Goal: Information Seeking & Learning: Learn about a topic

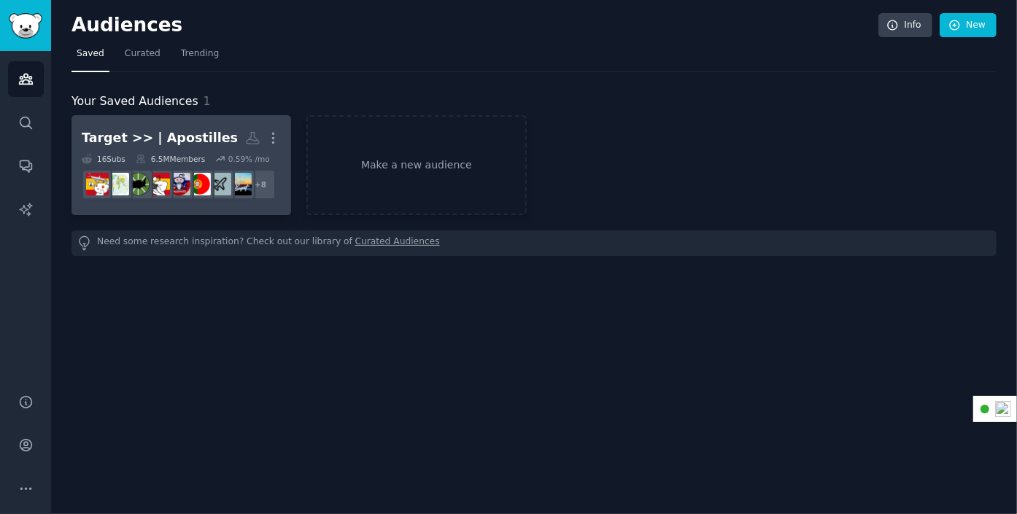
click at [178, 137] on div "Target >> | Apostilles" at bounding box center [160, 138] width 156 height 18
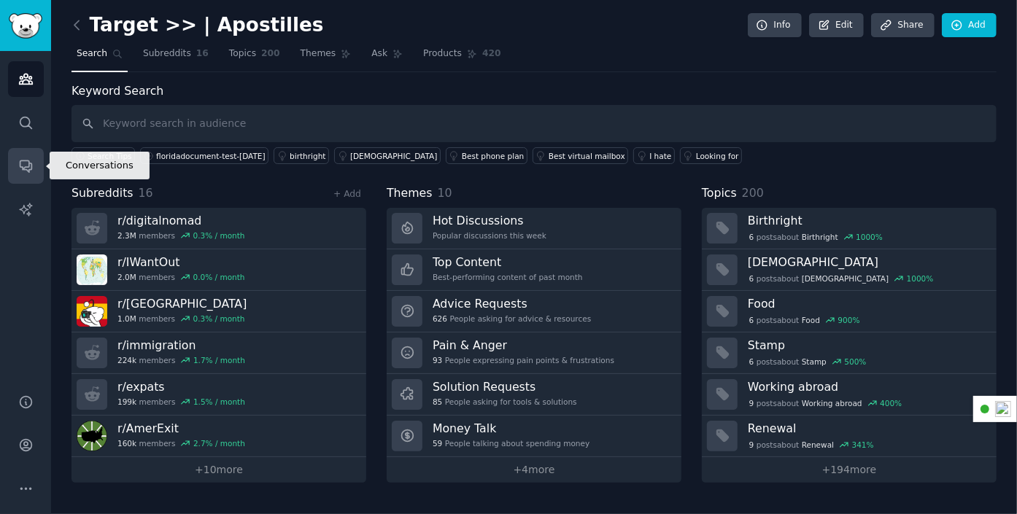
click at [24, 161] on icon "Sidebar" at bounding box center [26, 167] width 12 height 12
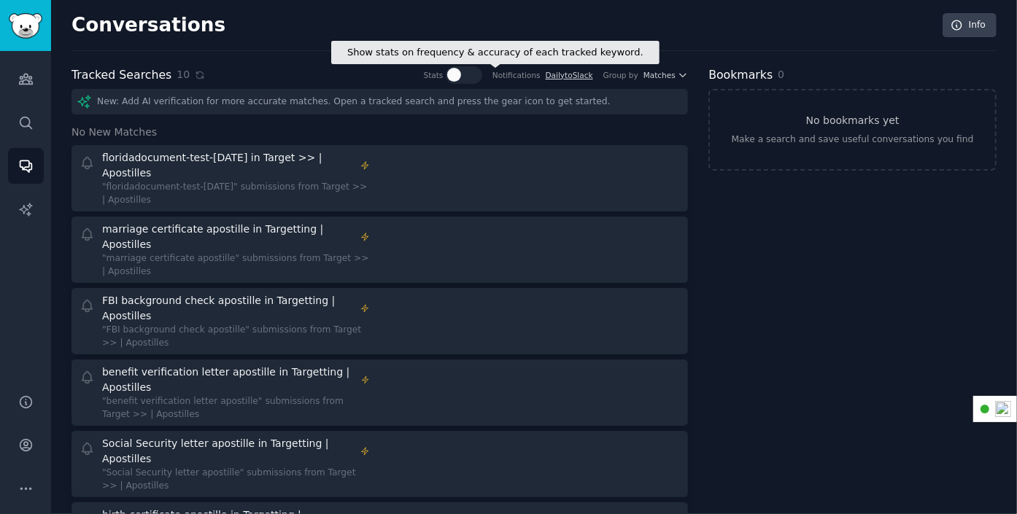
click at [482, 75] on div at bounding box center [464, 75] width 36 height 18
checkbox input "true"
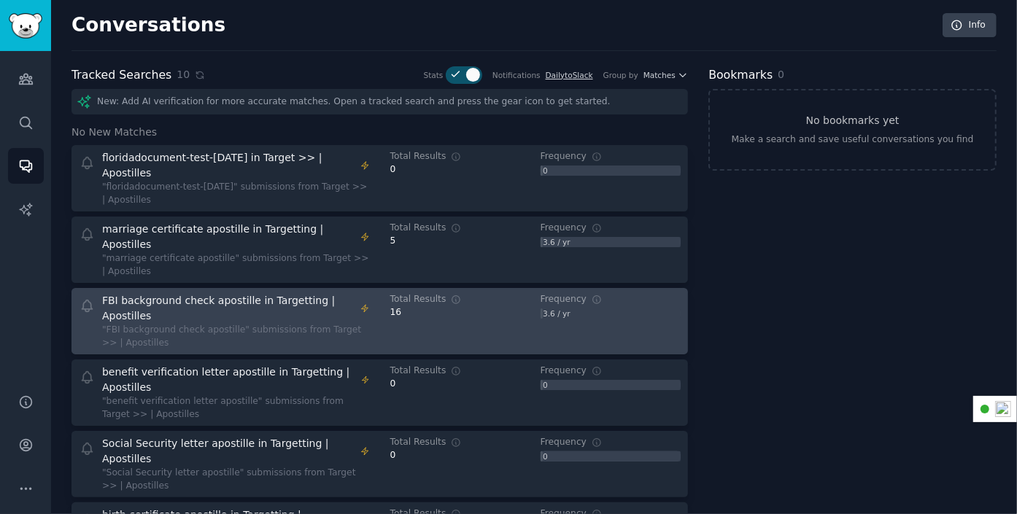
click at [444, 306] on div "16" at bounding box center [460, 312] width 140 height 13
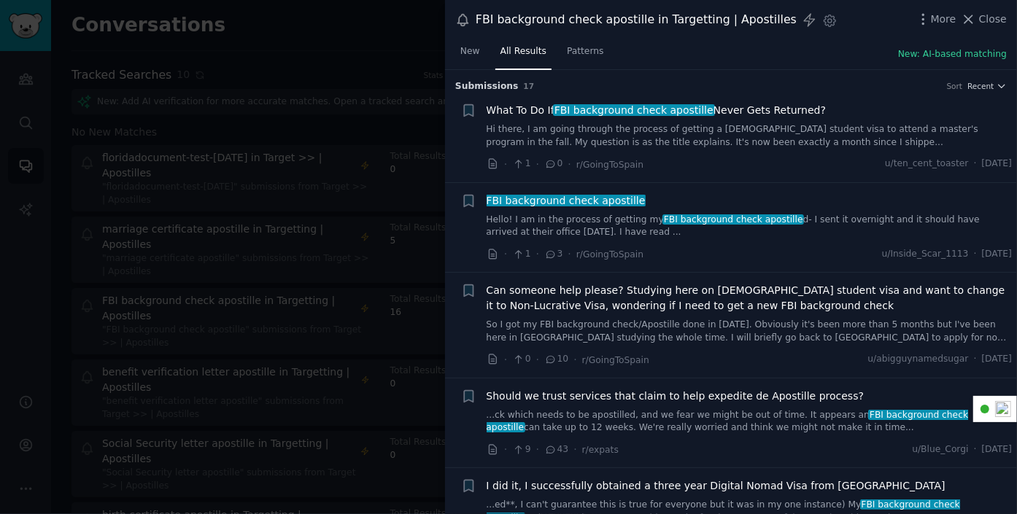
click at [608, 129] on link "Hi there, I am going through the process of getting a [DEMOGRAPHIC_DATA] studen…" at bounding box center [750, 136] width 526 height 26
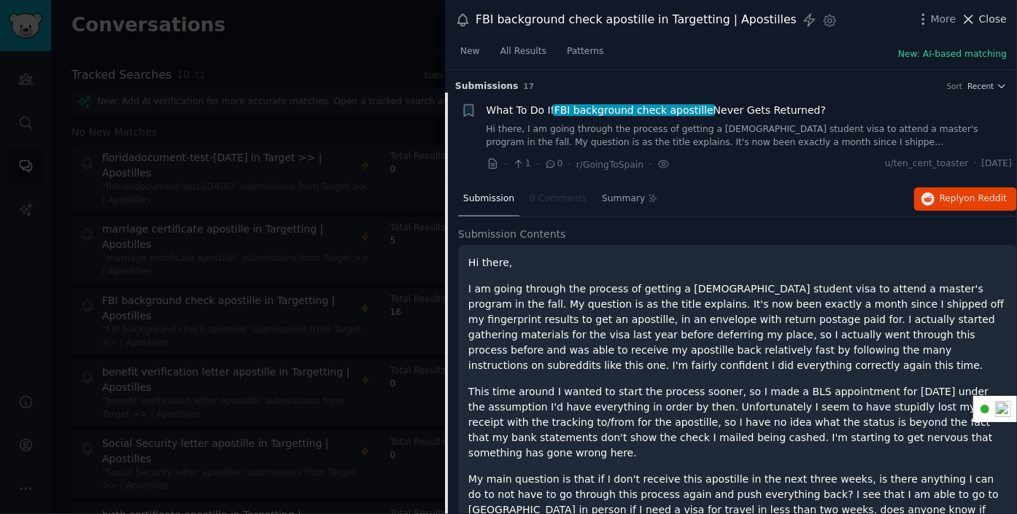
click at [993, 19] on span "Close" at bounding box center [993, 19] width 28 height 15
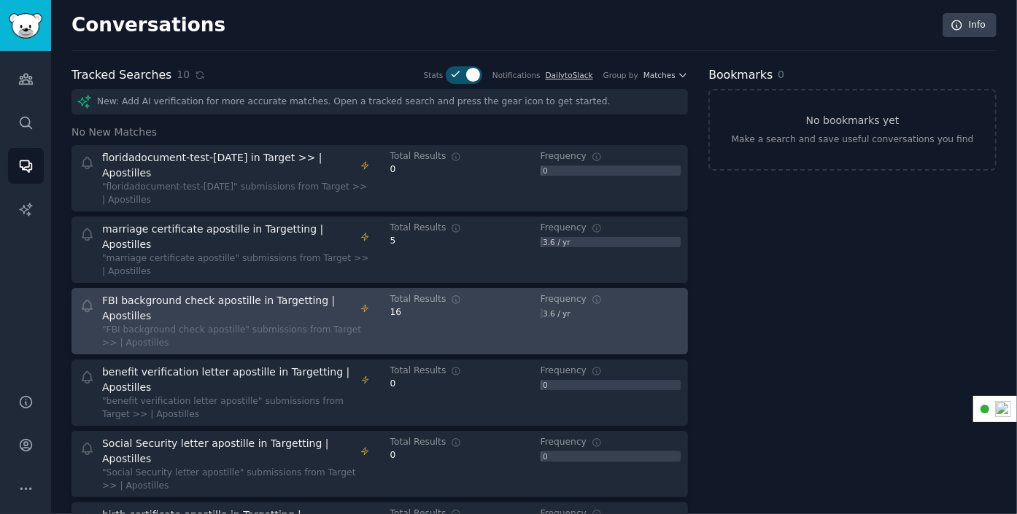
click at [251, 293] on div "FBI background check apostille in Targetting | Apostilles" at bounding box center [228, 308] width 253 height 31
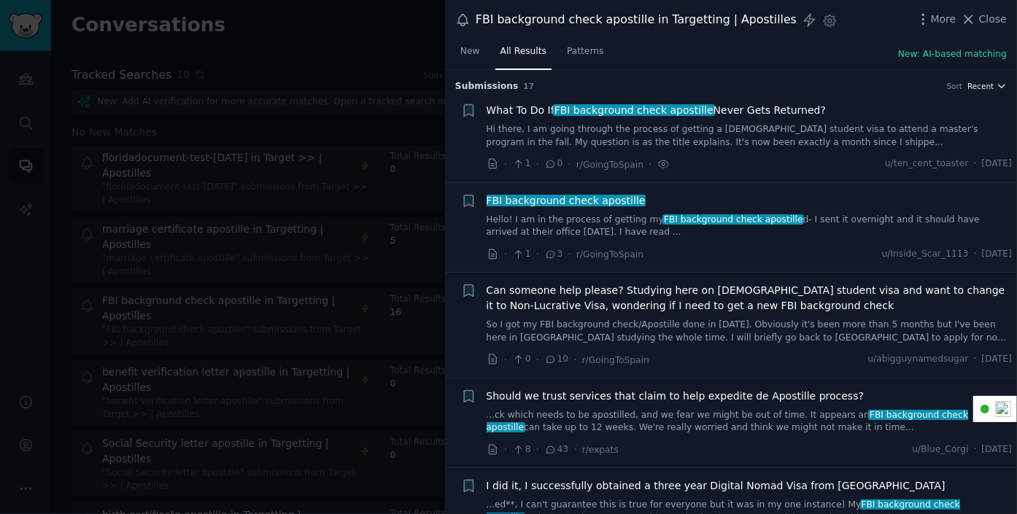
click at [997, 82] on icon "button" at bounding box center [1002, 86] width 10 height 10
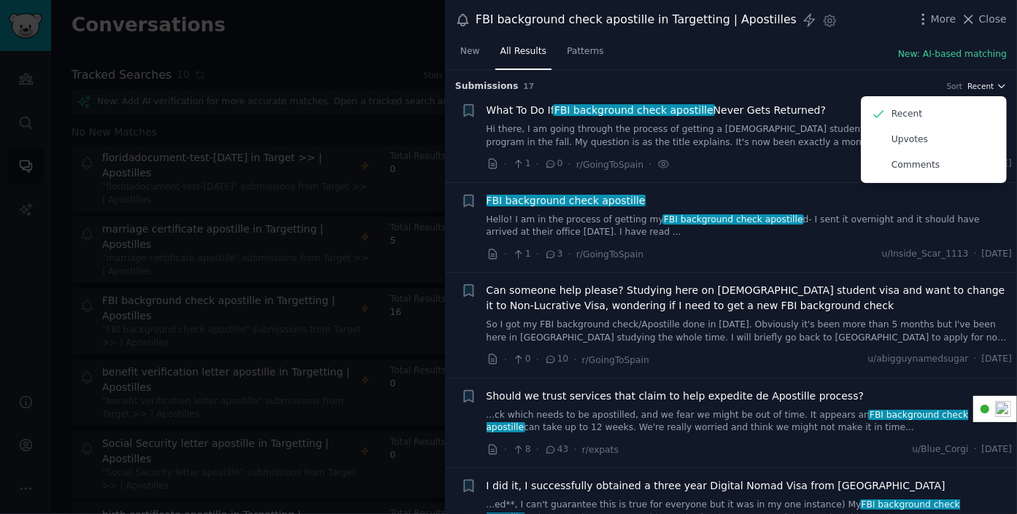
click at [997, 82] on icon "button" at bounding box center [1002, 86] width 10 height 10
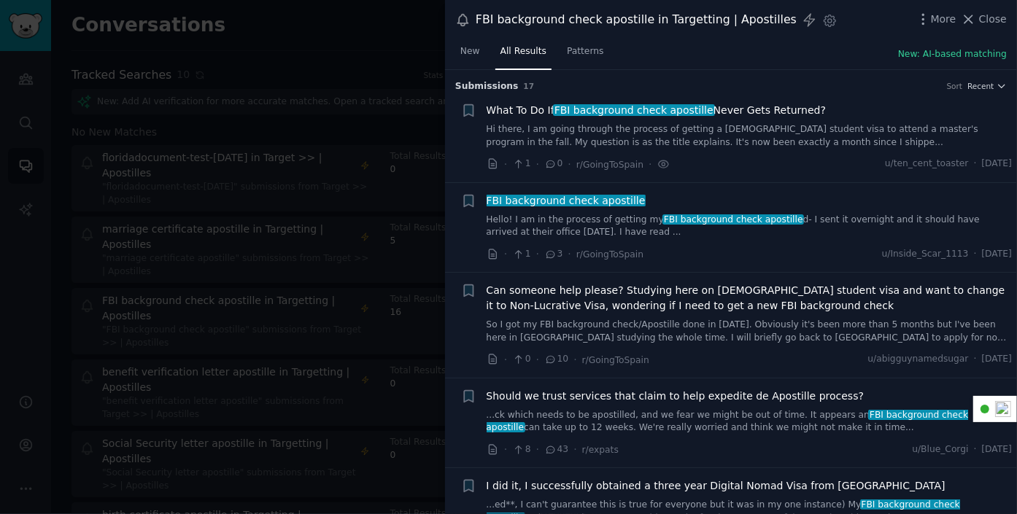
click at [662, 61] on div "New All Results Patterns New: AI-based matching" at bounding box center [731, 55] width 572 height 30
click at [835, 47] on div "New All Results Patterns New: AI-based matching" at bounding box center [731, 55] width 572 height 30
click at [409, 32] on div at bounding box center [508, 257] width 1017 height 514
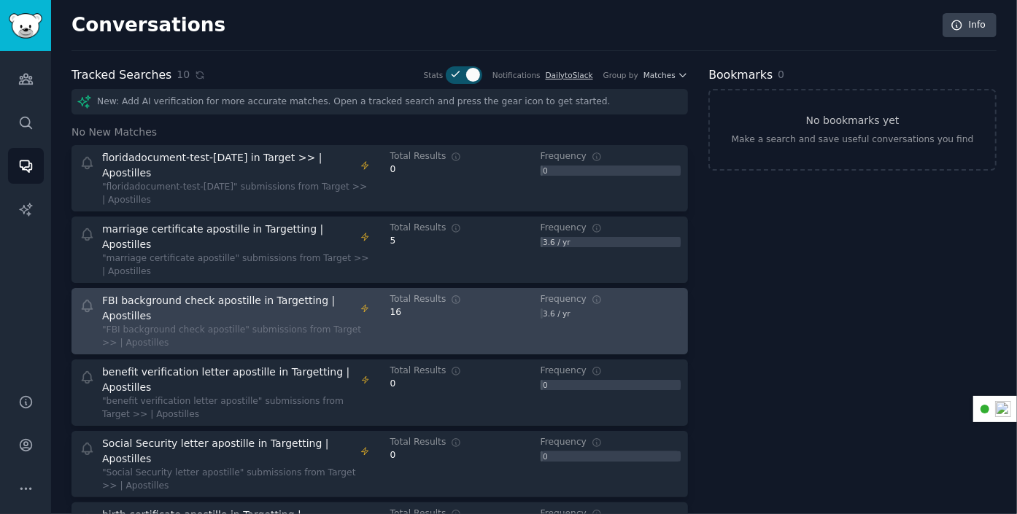
click at [438, 293] on dt "Total Results" at bounding box center [460, 299] width 140 height 13
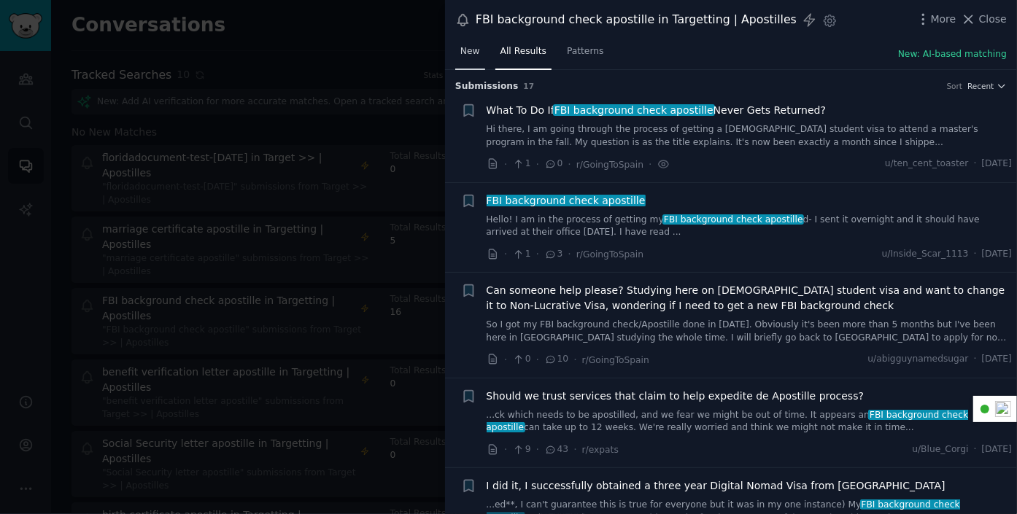
click at [473, 50] on span "New" at bounding box center [470, 51] width 20 height 13
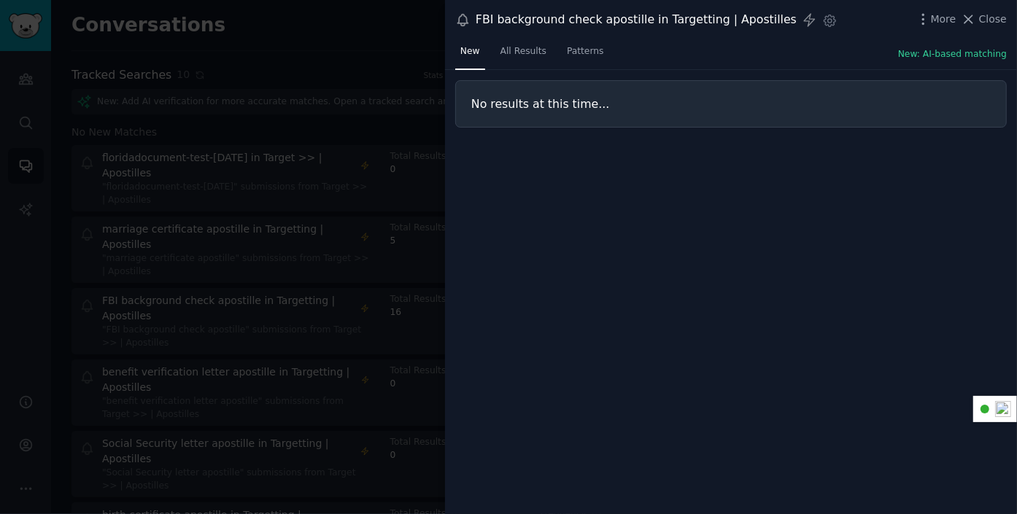
click at [290, 37] on div at bounding box center [508, 257] width 1017 height 514
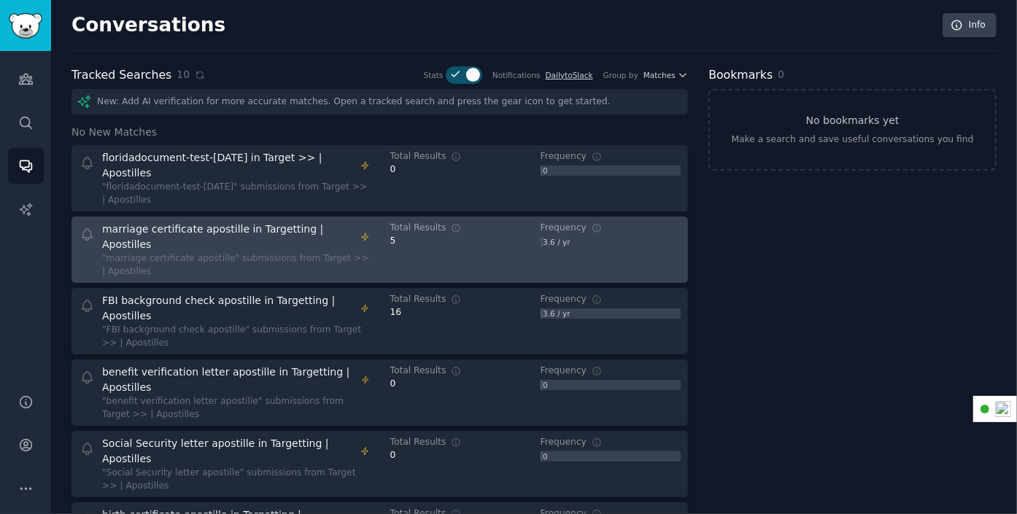
click at [271, 222] on div "marriage certificate apostille in Targetting | Apostilles" at bounding box center [228, 237] width 253 height 31
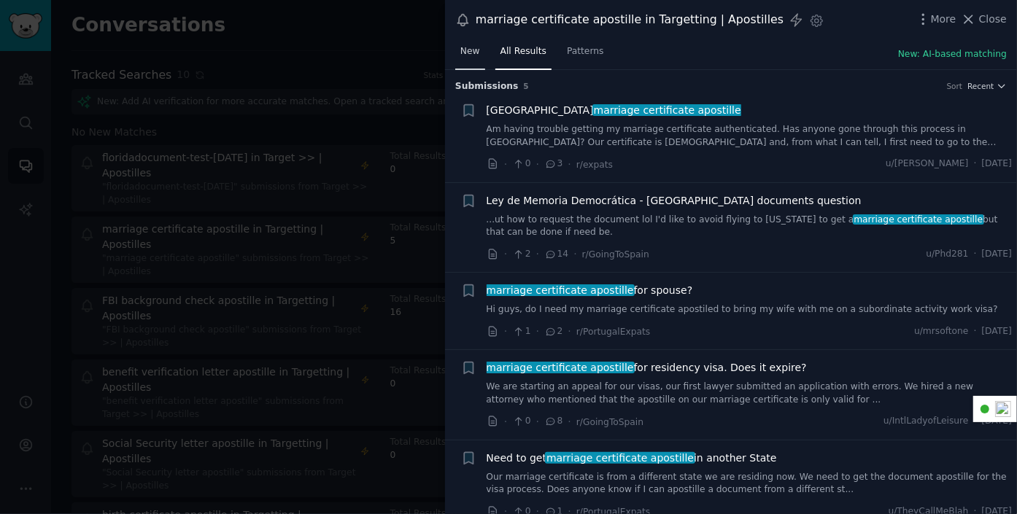
click at [468, 50] on span "New" at bounding box center [470, 51] width 20 height 13
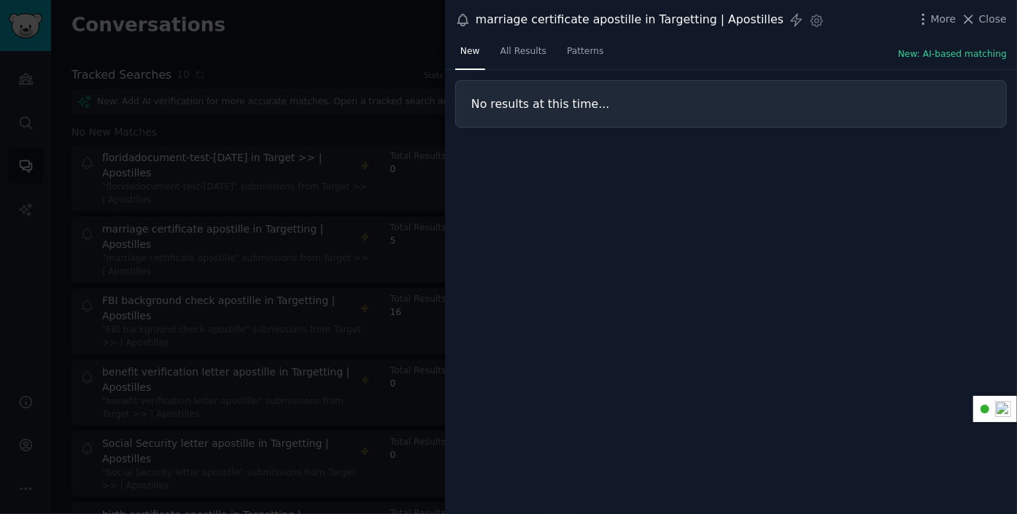
click at [392, 26] on div at bounding box center [508, 257] width 1017 height 514
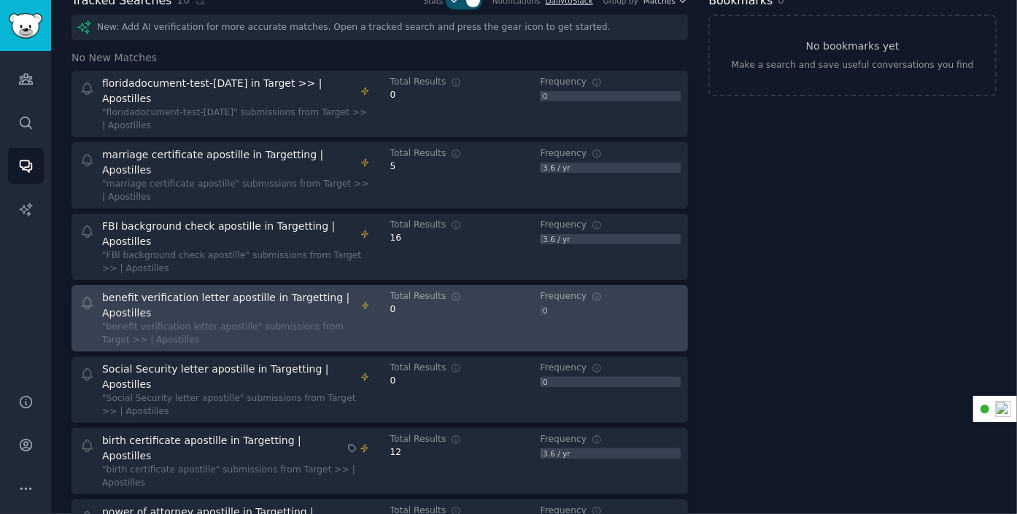
scroll to position [145, 0]
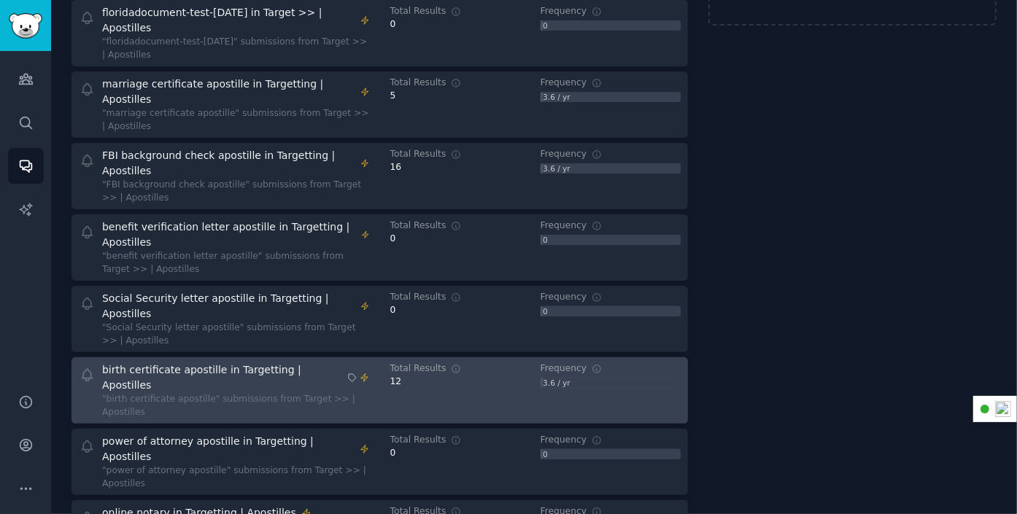
click at [225, 363] on div "birth certificate apostille in Targetting | Apostilles" at bounding box center [222, 378] width 240 height 31
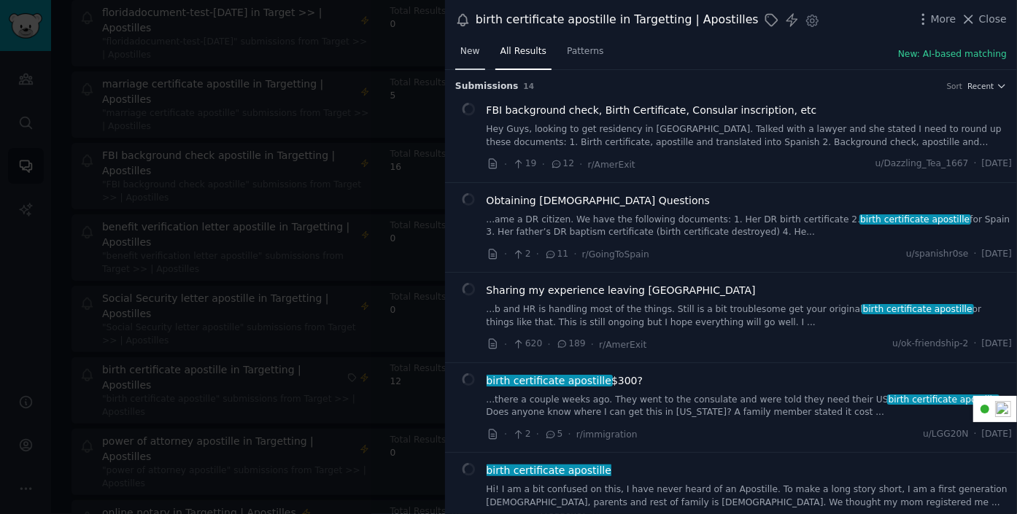
click at [468, 50] on span "New" at bounding box center [470, 51] width 20 height 13
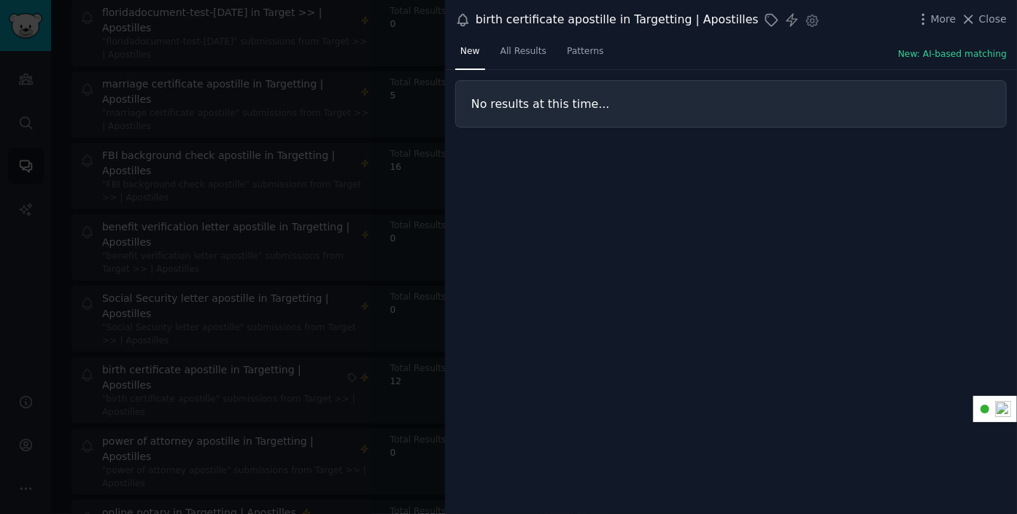
click at [18, 282] on div at bounding box center [508, 257] width 1017 height 514
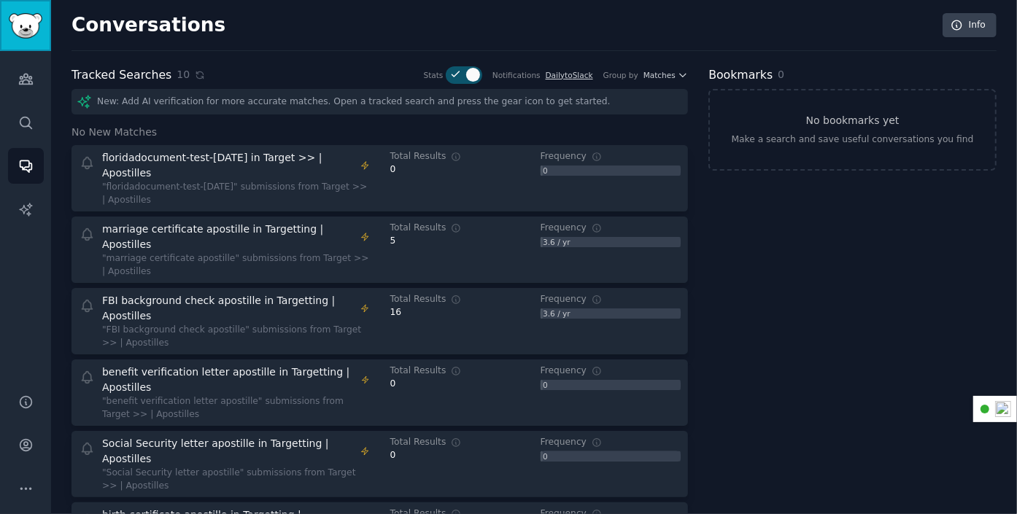
click at [14, 13] on img "Sidebar" at bounding box center [26, 26] width 34 height 26
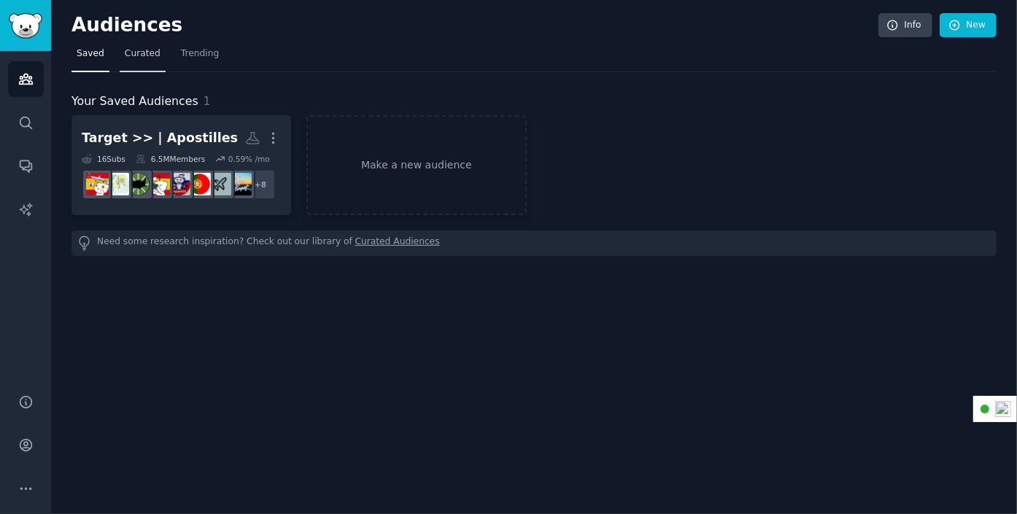
click at [134, 53] on span "Curated" at bounding box center [143, 53] width 36 height 13
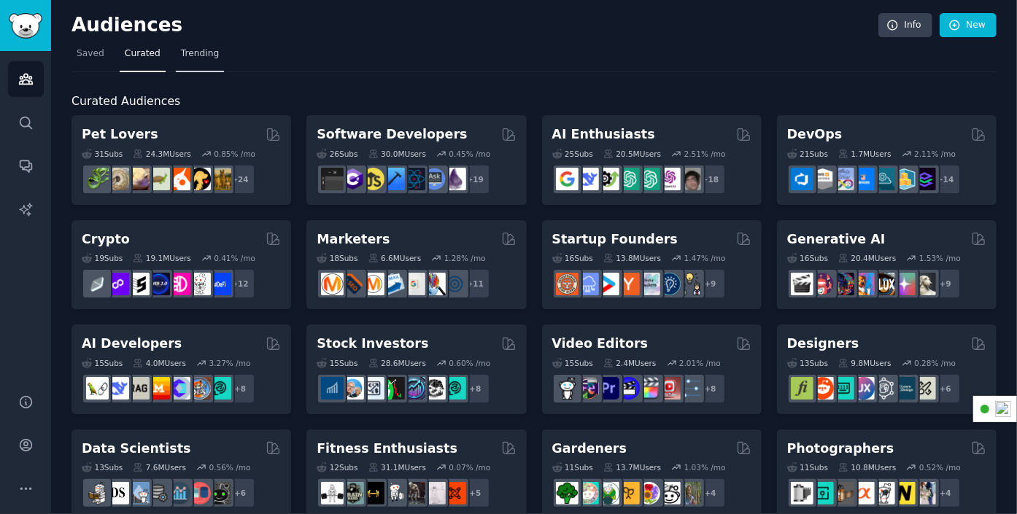
click at [192, 56] on span "Trending" at bounding box center [200, 53] width 38 height 13
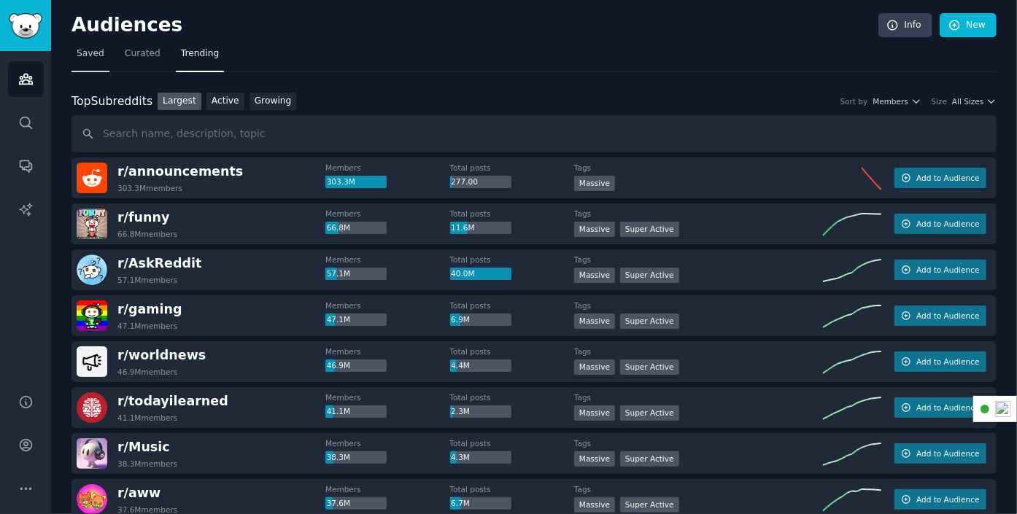
click at [88, 51] on span "Saved" at bounding box center [91, 53] width 28 height 13
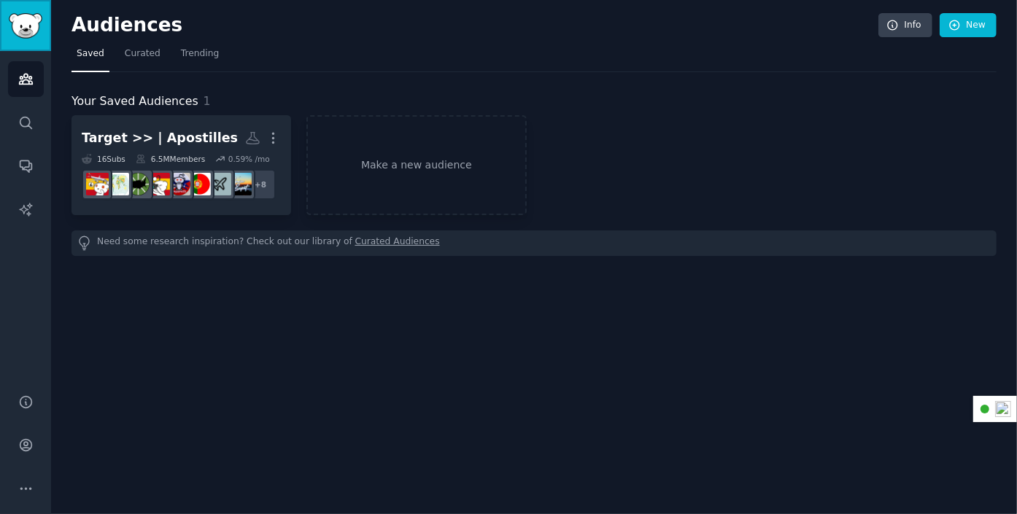
click at [28, 22] on img "Sidebar" at bounding box center [26, 26] width 34 height 26
click at [28, 164] on icon "Sidebar" at bounding box center [26, 167] width 12 height 12
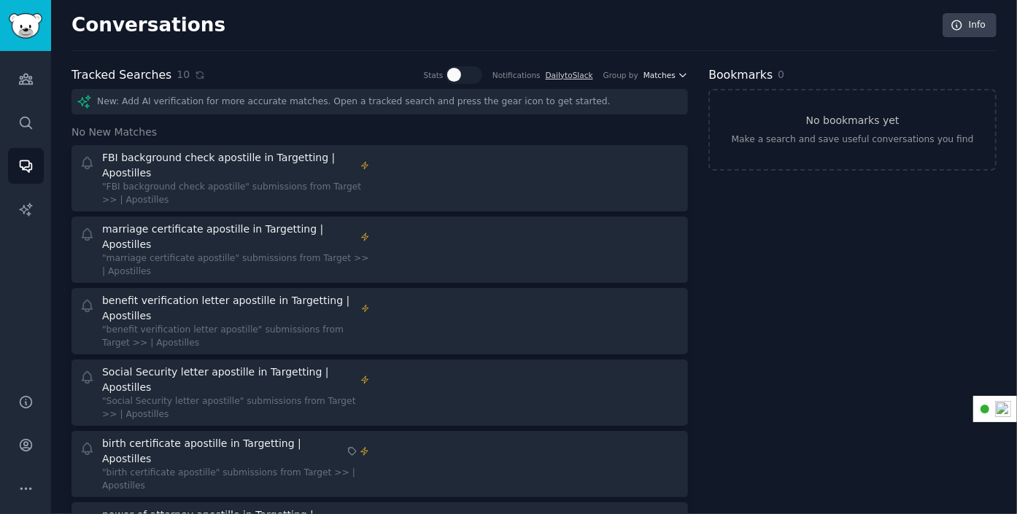
click at [681, 70] on icon "button" at bounding box center [683, 75] width 10 height 10
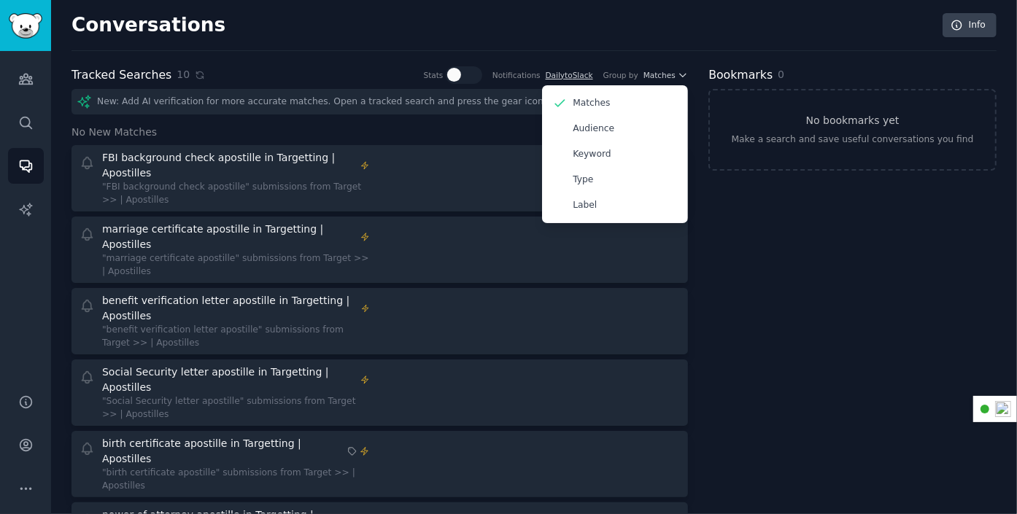
click at [681, 20] on div "Conversations Info" at bounding box center [533, 32] width 925 height 38
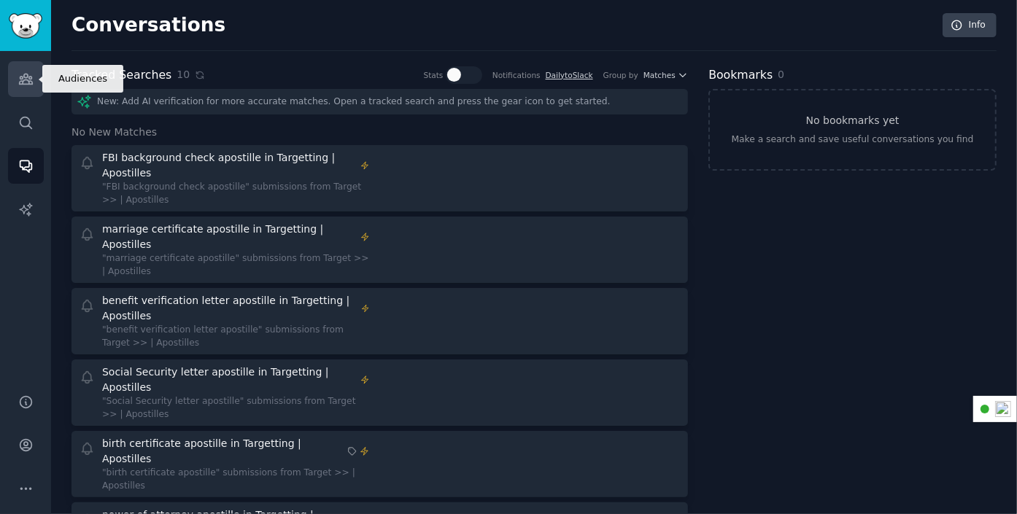
click at [31, 80] on icon "Sidebar" at bounding box center [25, 78] width 15 height 15
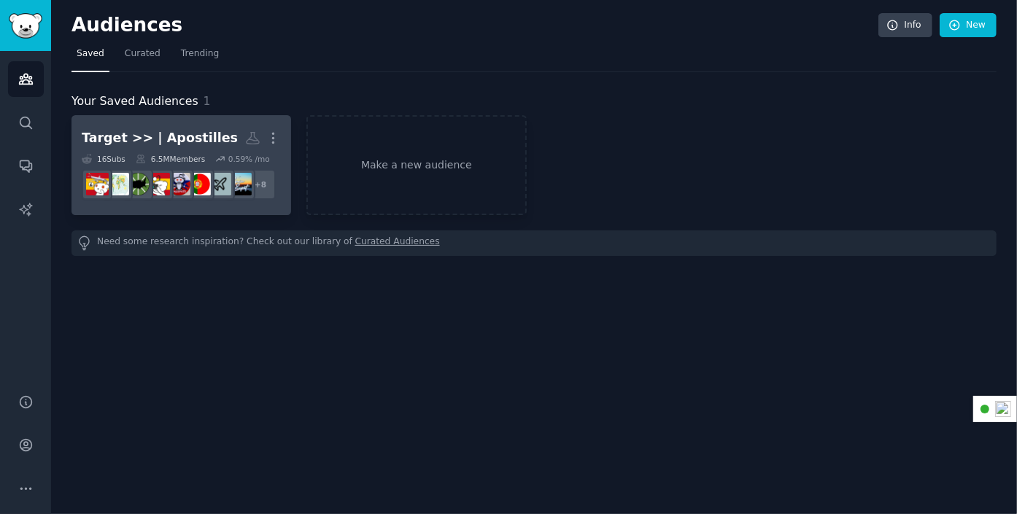
click at [178, 120] on link "Target >> | Apostilles More 16 Sub s 6.5M Members 0.59 % /mo + 8" at bounding box center [181, 165] width 220 height 100
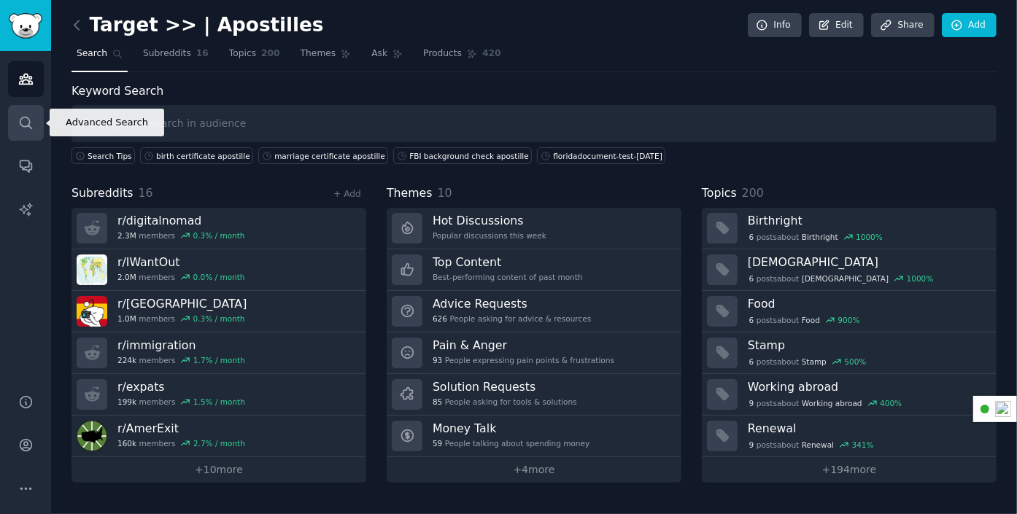
click at [26, 128] on icon "Sidebar" at bounding box center [25, 122] width 15 height 15
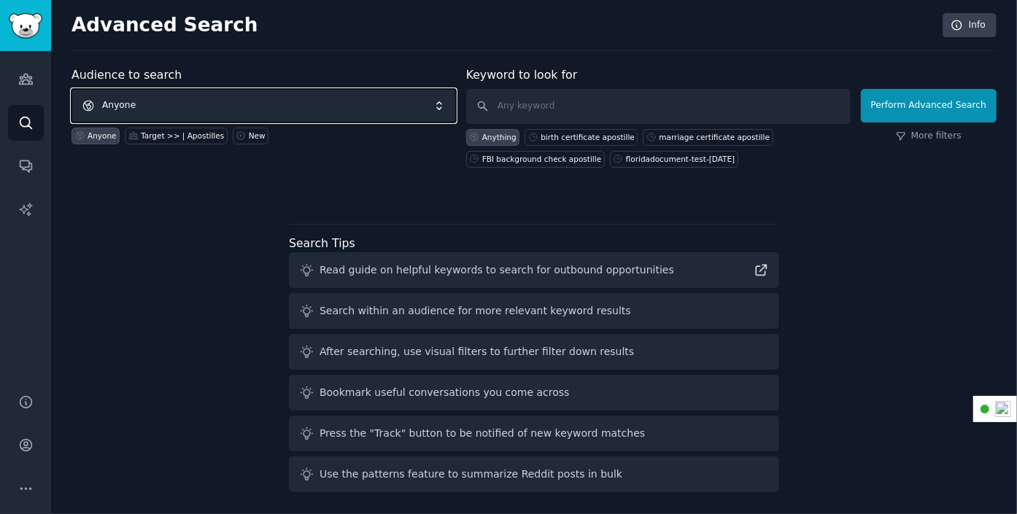
click at [205, 109] on span "Anyone" at bounding box center [263, 106] width 384 height 34
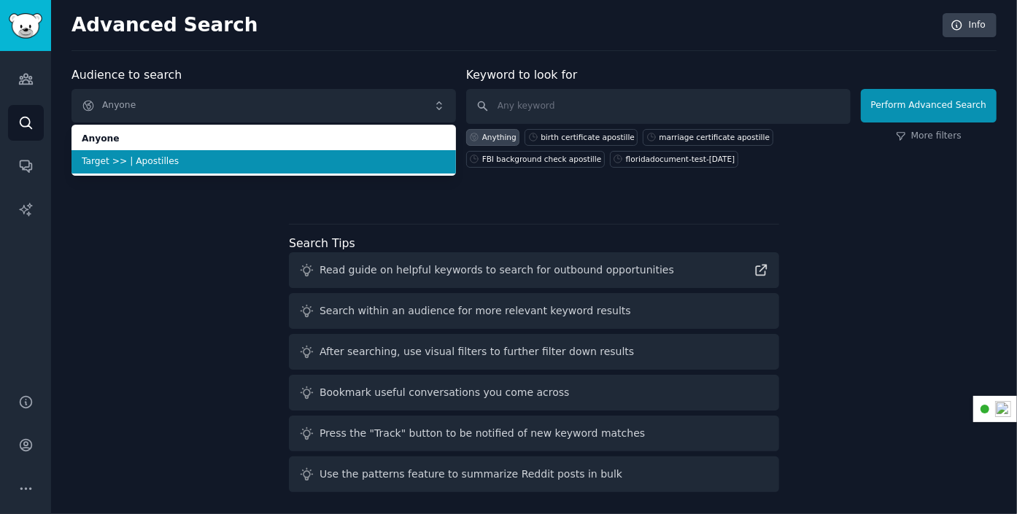
click at [189, 162] on span "Target >> | Apostilles" at bounding box center [264, 161] width 364 height 13
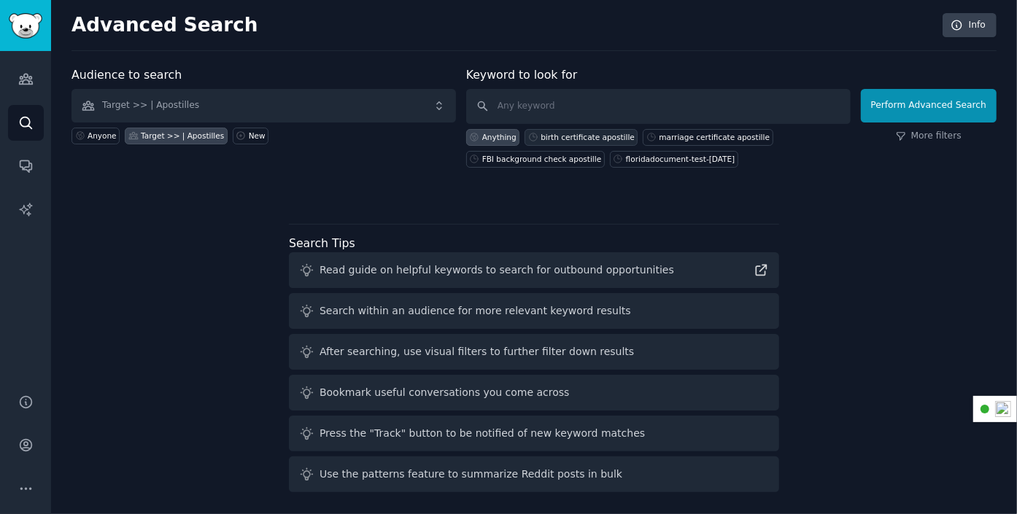
click at [581, 132] on div "birth certificate apostille" at bounding box center [588, 137] width 94 height 10
type input "birth certificate apostille"
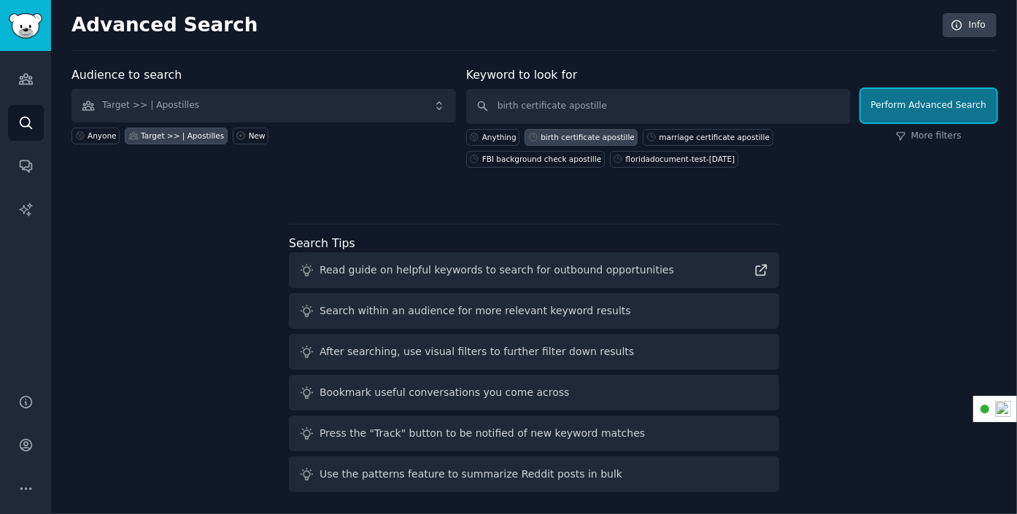
click at [948, 101] on button "Perform Advanced Search" at bounding box center [929, 106] width 136 height 34
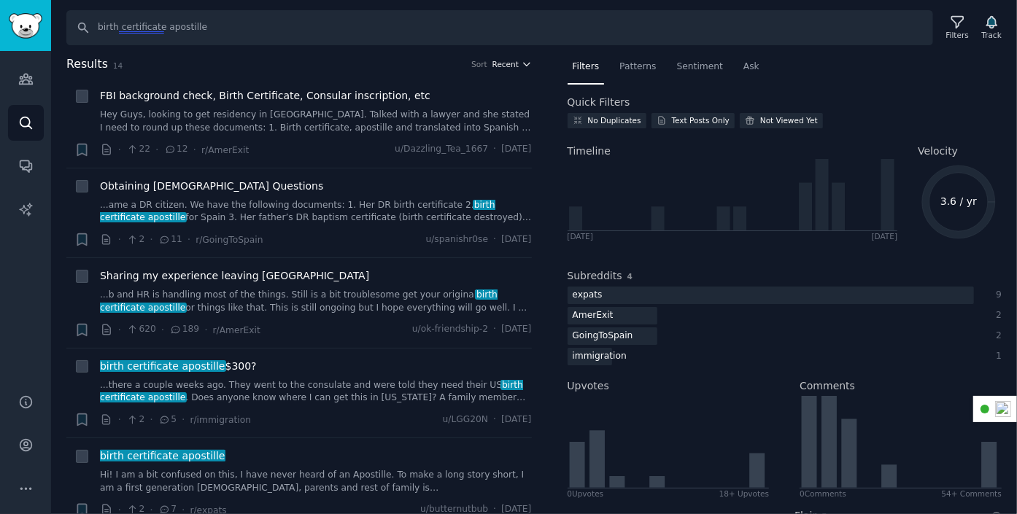
click at [500, 61] on span "Recent" at bounding box center [505, 64] width 26 height 10
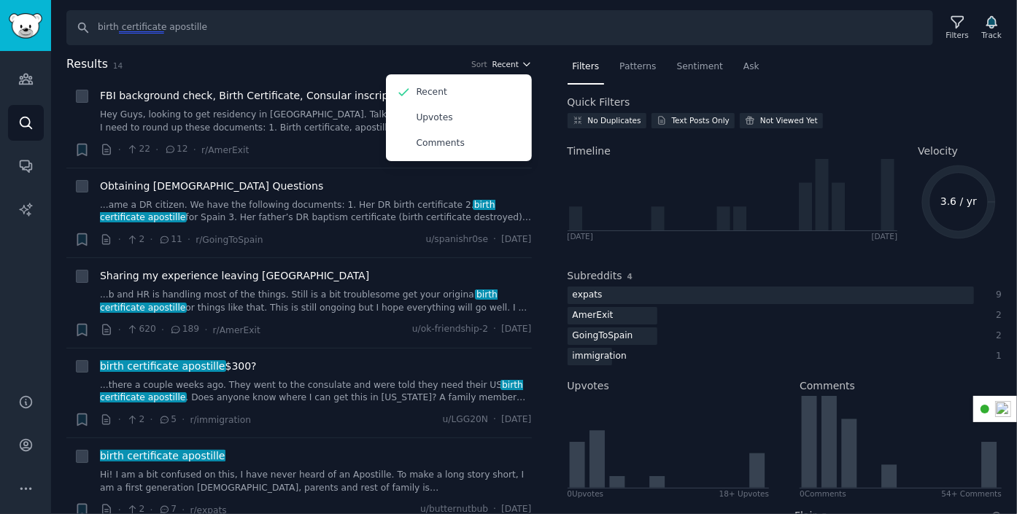
click at [500, 61] on span "Recent" at bounding box center [505, 64] width 26 height 10
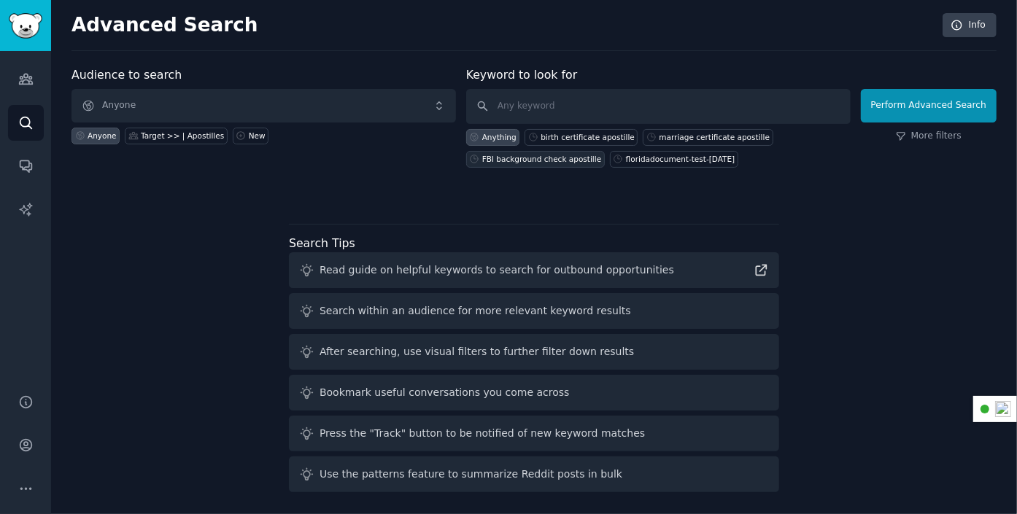
click at [546, 155] on div "FBI background check apostille" at bounding box center [542, 159] width 120 height 10
type input "FBI background check apostille"
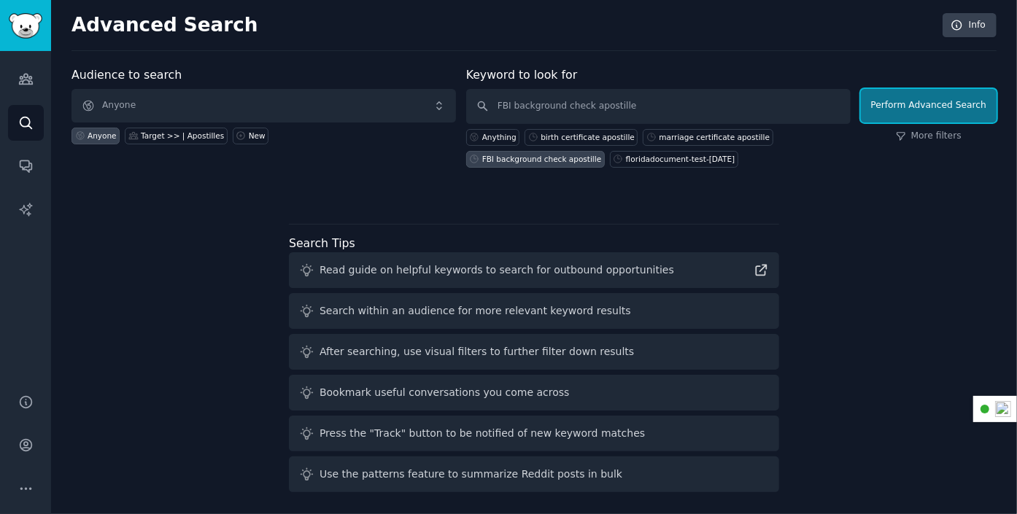
click at [954, 108] on button "Perform Advanced Search" at bounding box center [929, 106] width 136 height 34
